Goal: Information Seeking & Learning: Find specific fact

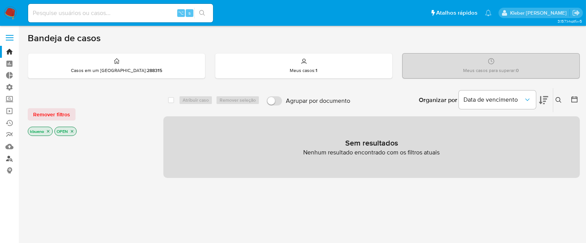
click at [10, 158] on link "Localizador de pessoas" at bounding box center [46, 159] width 92 height 12
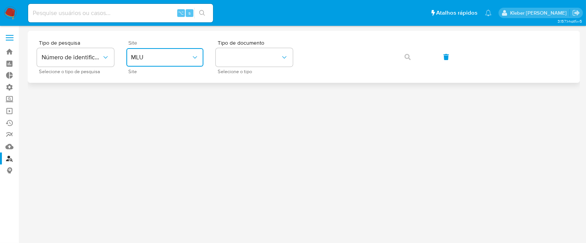
click at [162, 60] on span "MLU" at bounding box center [161, 58] width 60 height 8
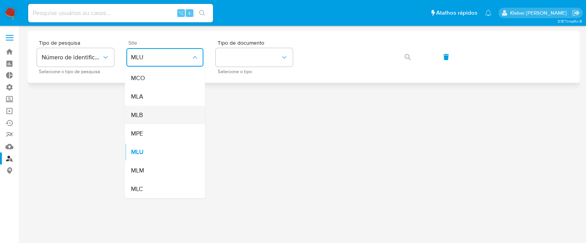
click at [164, 112] on div "MLB" at bounding box center [162, 115] width 63 height 18
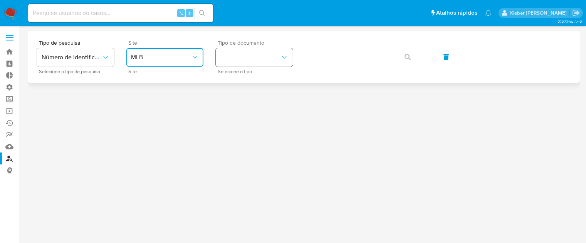
click at [257, 55] on button "identificationType" at bounding box center [254, 57] width 77 height 18
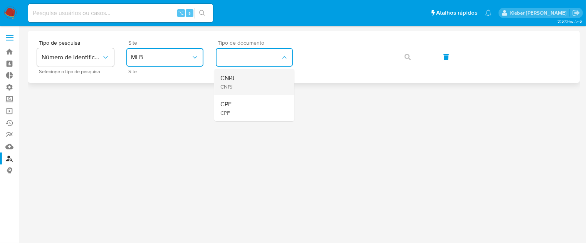
click at [249, 82] on div "CNPJ CNPJ" at bounding box center [251, 82] width 63 height 26
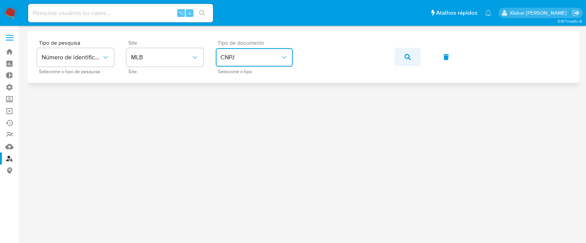
click at [405, 52] on span "button" at bounding box center [407, 57] width 6 height 17
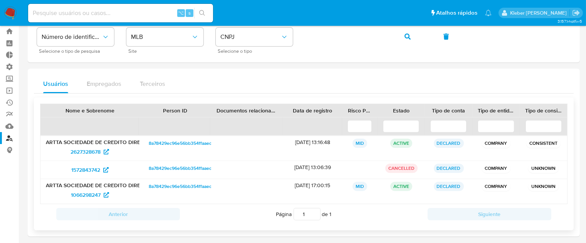
scroll to position [23, 0]
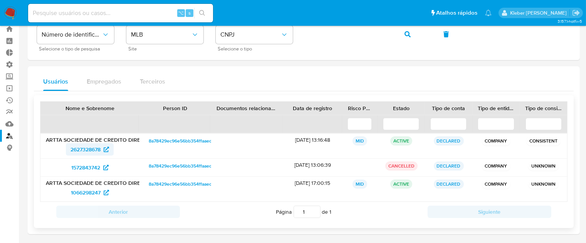
click at [88, 148] on span "2627328678" at bounding box center [85, 149] width 30 height 12
click at [82, 192] on span "1066298247" at bounding box center [86, 192] width 30 height 12
click at [295, 35] on div "Tipo de pesquisa Número de identificação Selecione o tipo de pesquisa Site MLB …" at bounding box center [304, 34] width 534 height 34
click at [408, 29] on span "button" at bounding box center [407, 34] width 6 height 17
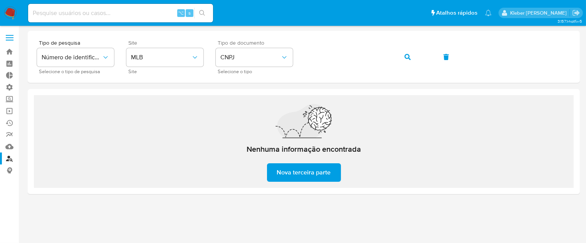
click at [297, 171] on span "Nova terceira parte" at bounding box center [304, 172] width 54 height 17
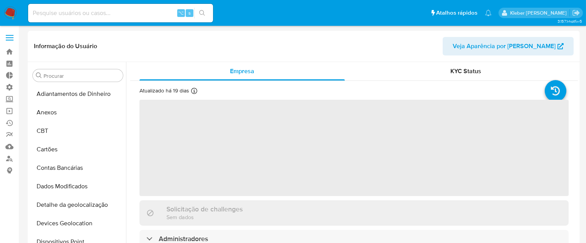
select select "10"
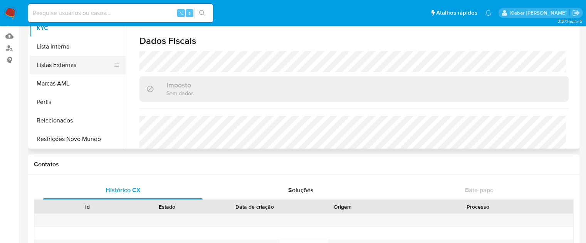
scroll to position [103, 0]
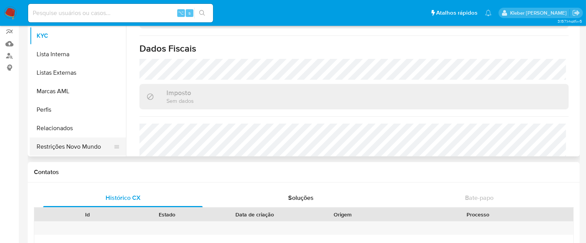
click at [94, 146] on button "Restrições Novo Mundo" at bounding box center [75, 147] width 90 height 18
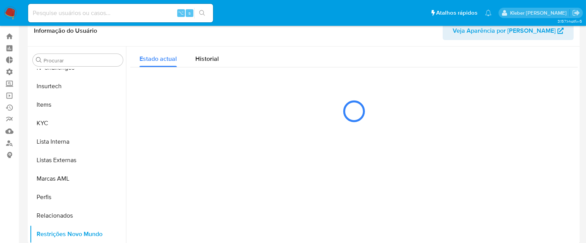
scroll to position [0, 0]
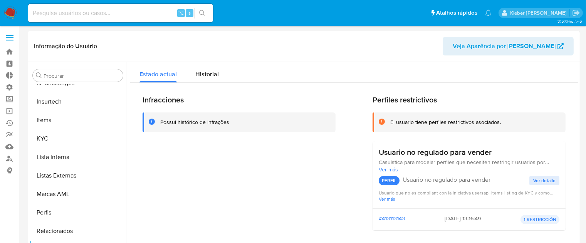
click at [537, 218] on p "1 RESTRICCIÓN" at bounding box center [539, 219] width 39 height 9
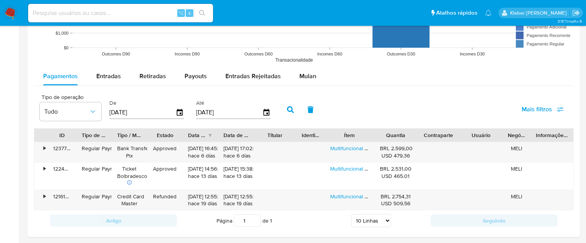
scroll to position [690, 0]
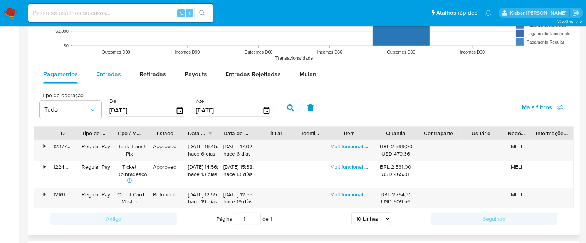
click at [106, 75] on span "Entradas" at bounding box center [108, 74] width 25 height 9
select select "10"
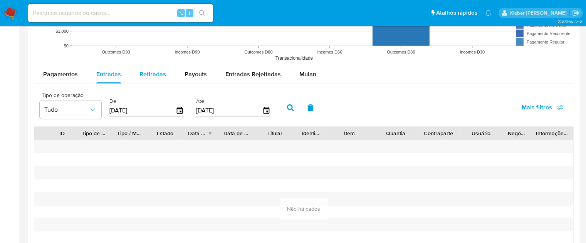
click at [156, 76] on span "Retiradas" at bounding box center [152, 74] width 27 height 9
select select "10"
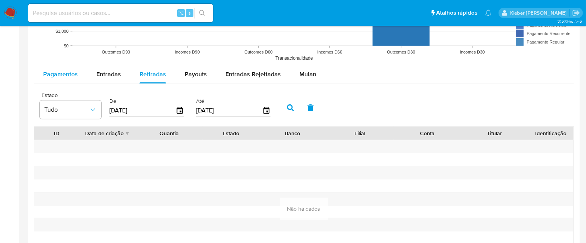
click at [64, 74] on span "Pagamentos" at bounding box center [60, 74] width 35 height 9
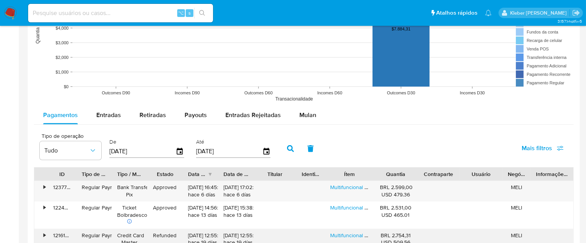
scroll to position [640, 0]
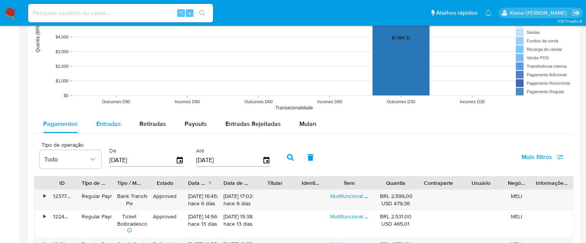
click at [111, 121] on span "Entradas" at bounding box center [108, 123] width 25 height 9
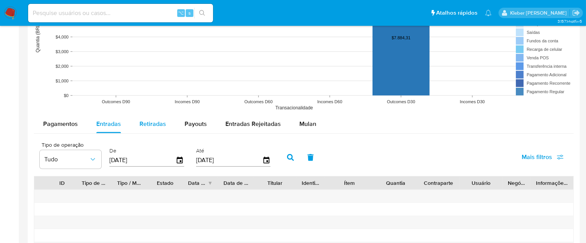
click at [150, 124] on span "Retiradas" at bounding box center [152, 123] width 27 height 9
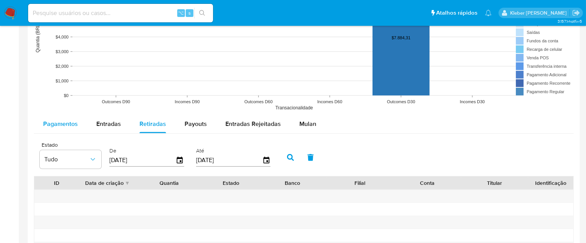
click at [64, 123] on span "Pagamentos" at bounding box center [60, 123] width 35 height 9
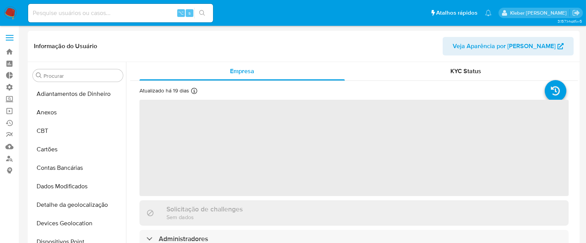
select select "10"
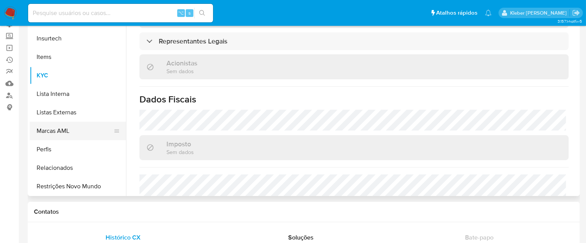
scroll to position [78, 0]
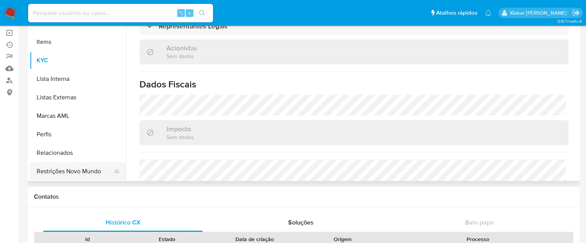
click at [75, 168] on button "Restrições Novo Mundo" at bounding box center [75, 171] width 90 height 18
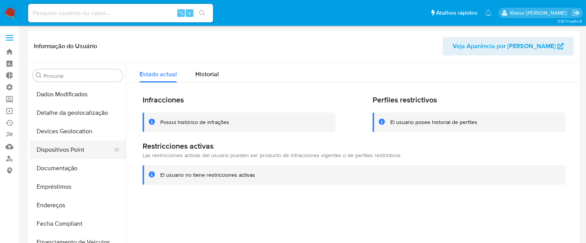
scroll to position [90, 0]
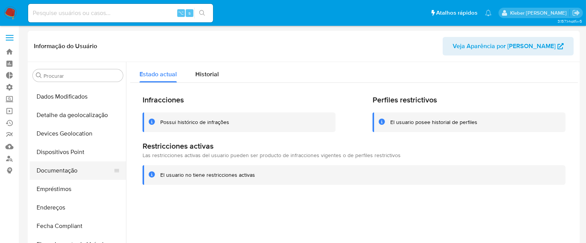
click at [66, 168] on button "Documentação" at bounding box center [75, 170] width 90 height 18
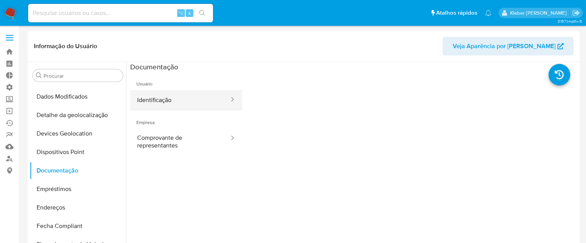
click at [180, 101] on button "Identificação" at bounding box center [180, 100] width 100 height 20
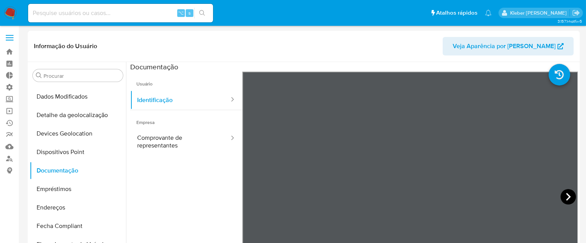
click at [561, 196] on icon at bounding box center [568, 196] width 15 height 15
click at [250, 196] on icon at bounding box center [251, 197] width 5 height 8
click at [165, 141] on button "Comprovante de representantes" at bounding box center [180, 142] width 100 height 26
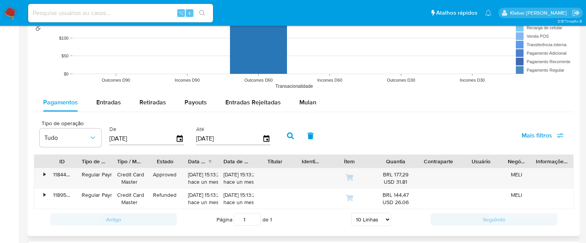
scroll to position [670, 0]
